Goal: Find specific page/section: Find specific page/section

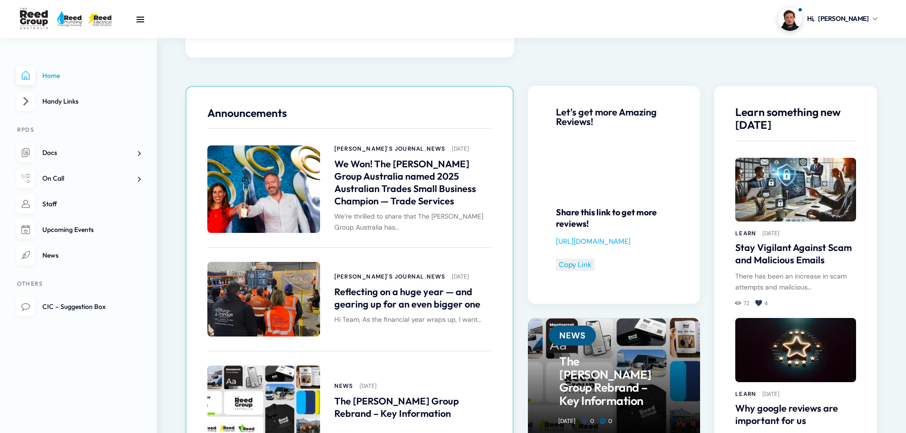
scroll to position [913, 0]
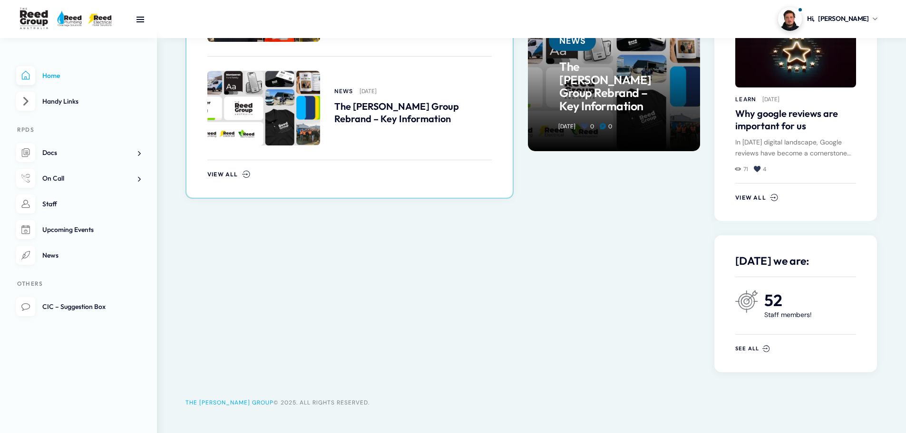
click at [737, 347] on div "[DATE] we are: 52 Staff members! See all" at bounding box center [795, 303] width 163 height 137
click at [751, 345] on span "See all" at bounding box center [747, 348] width 24 height 7
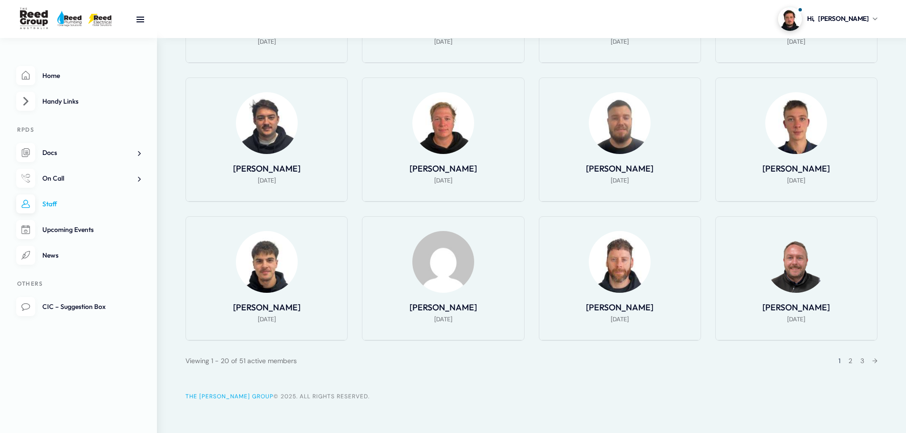
scroll to position [599, 0]
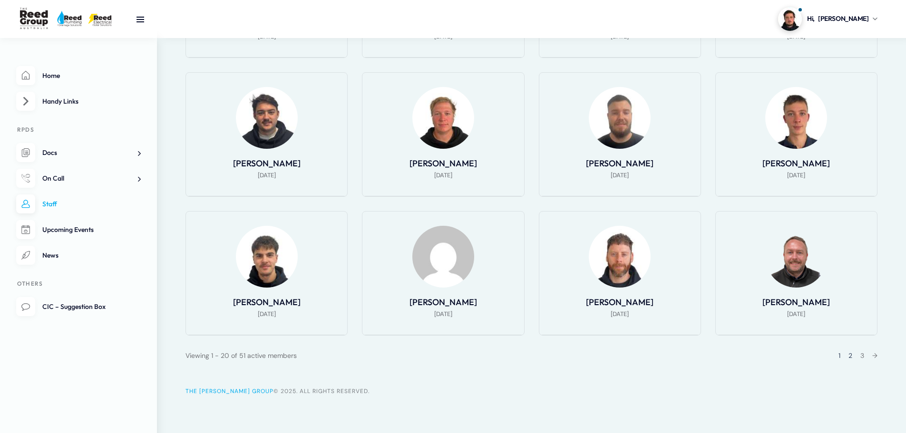
click at [850, 358] on link "2" at bounding box center [850, 355] width 4 height 9
